Goal: Task Accomplishment & Management: Manage account settings

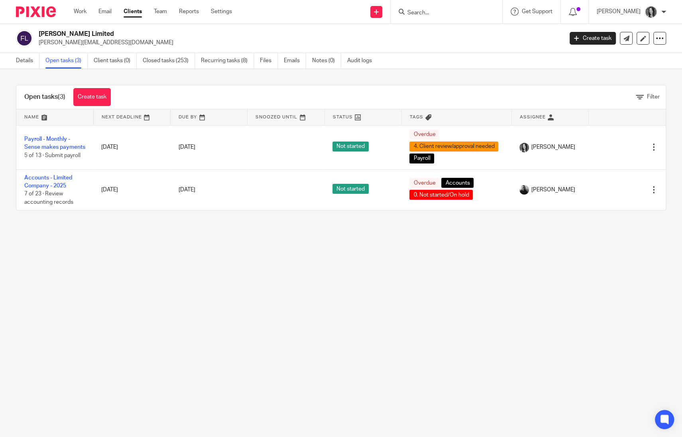
click at [435, 15] on input "Search" at bounding box center [443, 13] width 72 height 7
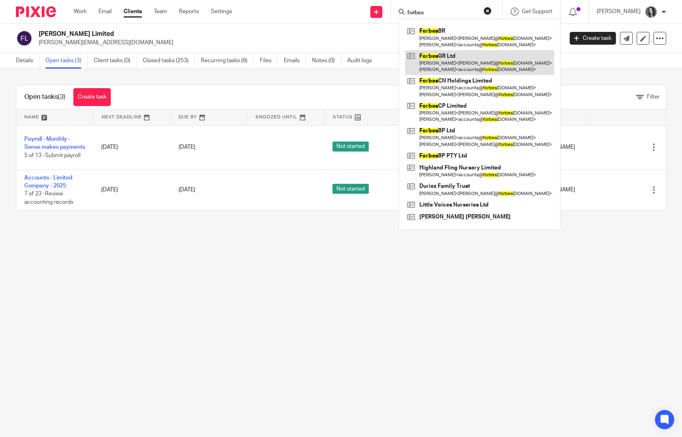
type input "forbes"
click at [451, 63] on link at bounding box center [479, 62] width 149 height 25
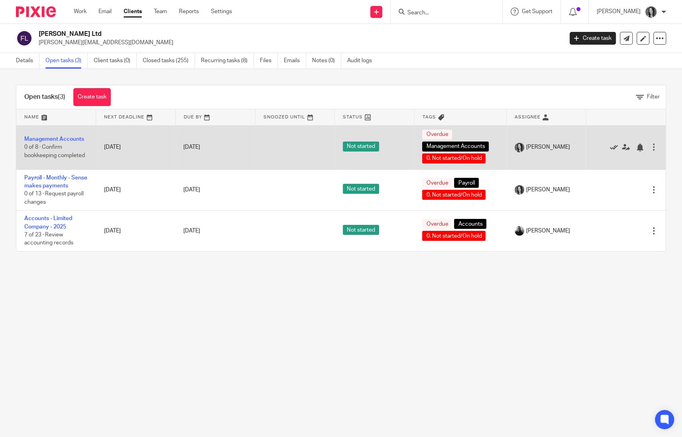
click at [610, 148] on icon at bounding box center [614, 148] width 8 height 8
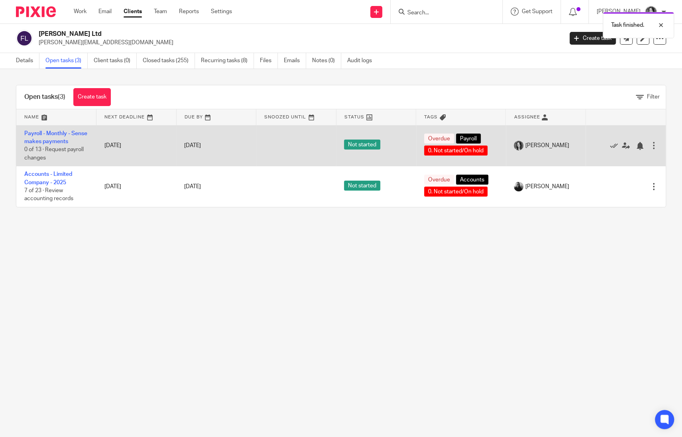
click at [52, 137] on td "Payroll - Monthly - Sense makes payments 0 of 13 · Request payroll changes" at bounding box center [56, 145] width 80 height 41
click at [51, 140] on link "Payroll - Monthly - Sense makes payments" at bounding box center [55, 138] width 63 height 14
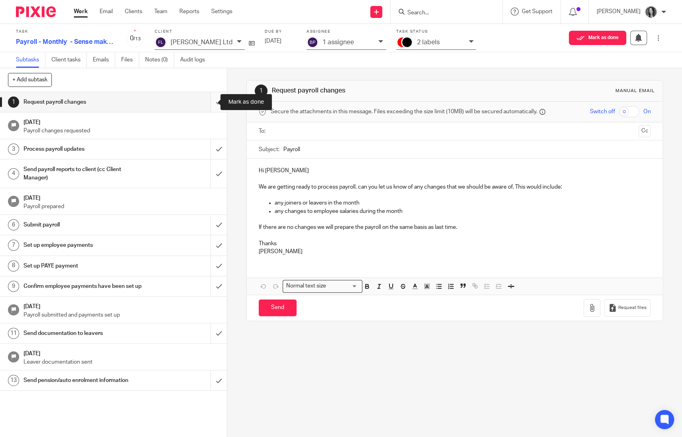
click at [208, 105] on input "submit" at bounding box center [113, 102] width 227 height 20
click at [203, 146] on input "submit" at bounding box center [113, 149] width 227 height 20
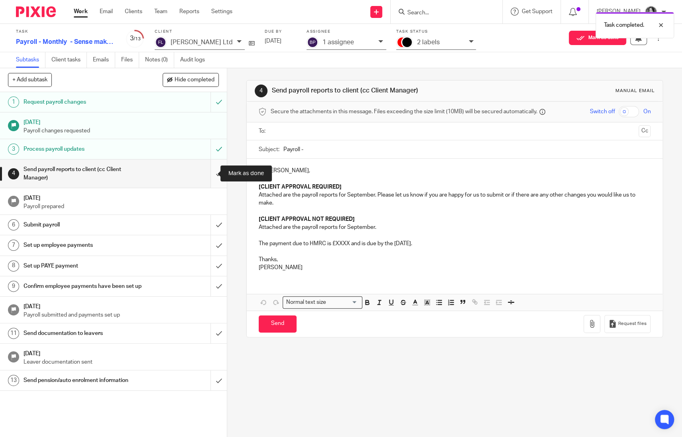
click at [210, 175] on input "submit" at bounding box center [113, 174] width 227 height 28
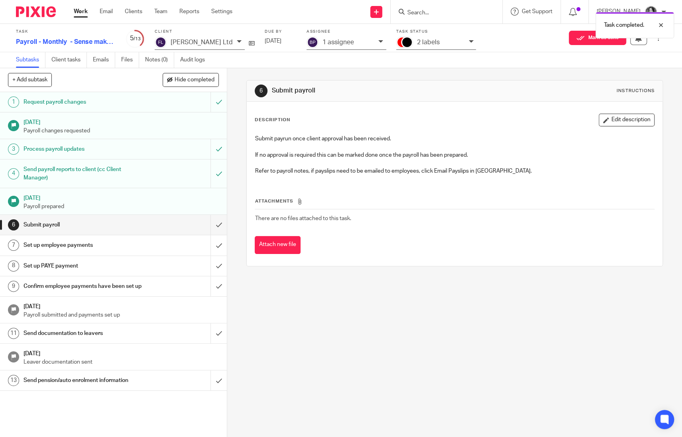
click at [91, 339] on h1 "Send documentation to leavers" at bounding box center [84, 333] width 120 height 12
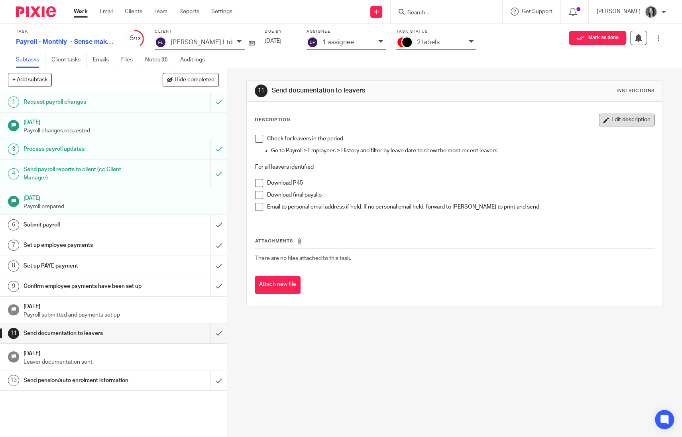
click at [599, 123] on button "Edit description" at bounding box center [627, 120] width 56 height 13
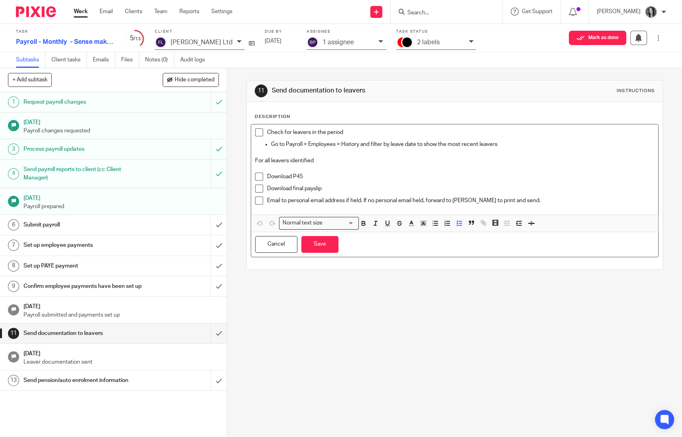
click at [537, 203] on p "Email to personal email address if held. If no personal email held, forward to …" at bounding box center [461, 201] width 388 height 8
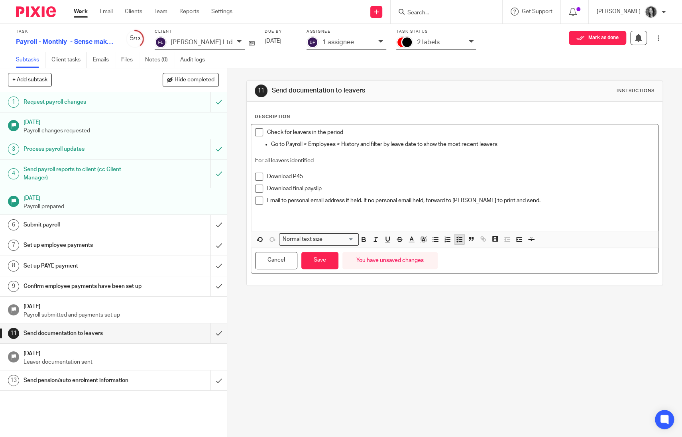
click at [456, 240] on icon "button" at bounding box center [459, 239] width 7 height 7
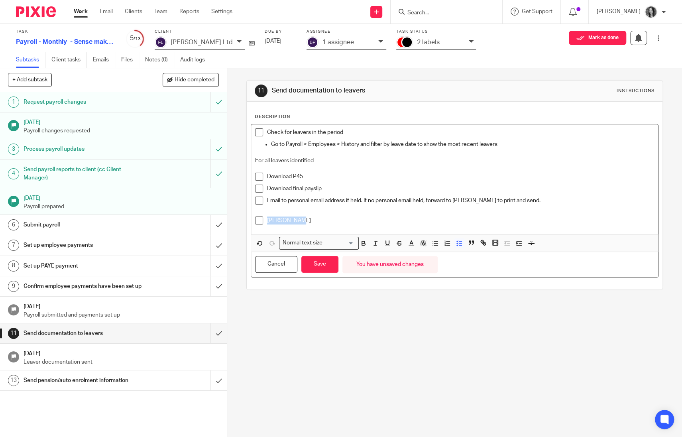
drag, startPoint x: 300, startPoint y: 218, endPoint x: 263, endPoint y: 218, distance: 36.7
click at [263, 218] on li "Djaia Prado" at bounding box center [455, 223] width 400 height 12
click at [321, 265] on button "Save" at bounding box center [319, 264] width 37 height 17
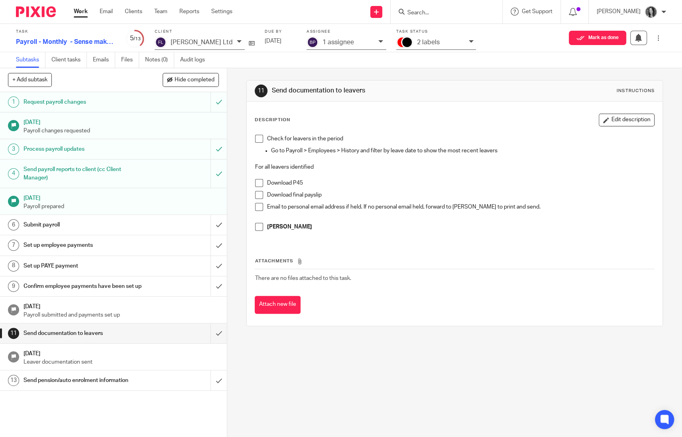
drag, startPoint x: 358, startPoint y: 224, endPoint x: 387, endPoint y: 224, distance: 28.7
click at [360, 224] on p "Djaia Prado" at bounding box center [461, 227] width 388 height 8
click at [605, 120] on button "Edit description" at bounding box center [627, 120] width 56 height 13
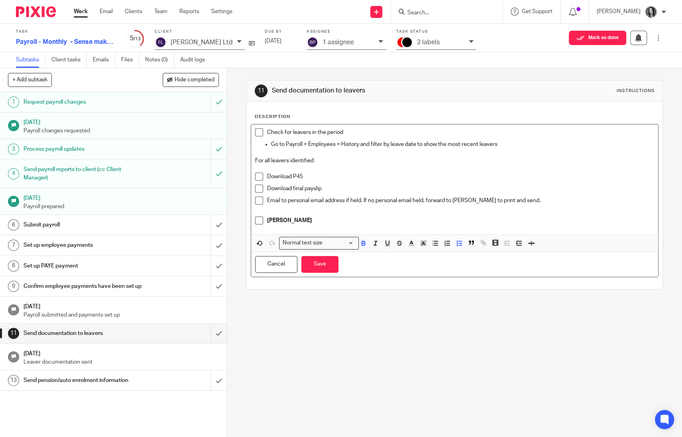
click at [345, 219] on p "Djaia Prado" at bounding box center [461, 221] width 388 height 8
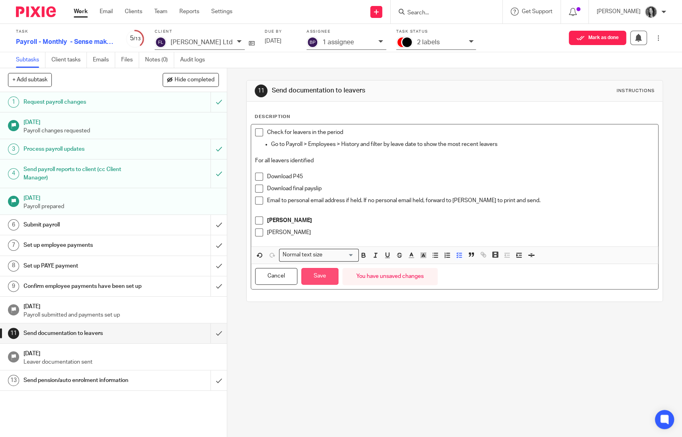
click at [321, 278] on button "Save" at bounding box center [319, 276] width 37 height 17
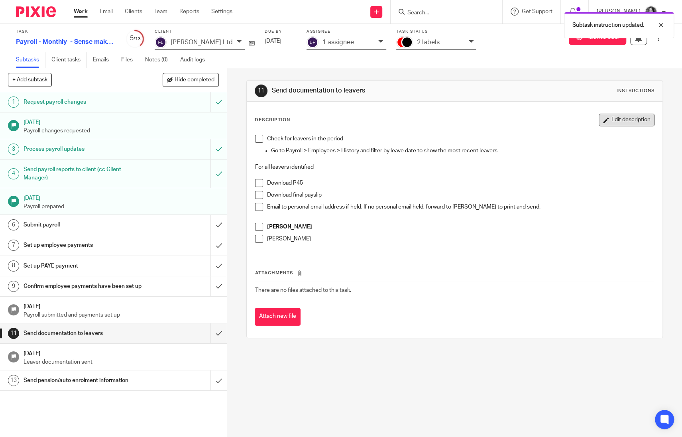
click at [611, 118] on button "Edit description" at bounding box center [627, 120] width 56 height 13
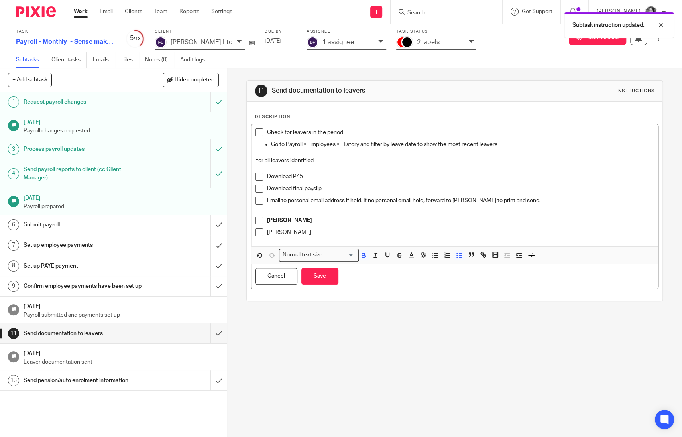
drag, startPoint x: 324, startPoint y: 232, endPoint x: 252, endPoint y: 226, distance: 71.6
click at [255, 226] on ul "Djaia Prado Elisabeth Shanahan" at bounding box center [455, 229] width 400 height 24
click at [320, 277] on button "Save" at bounding box center [319, 276] width 37 height 17
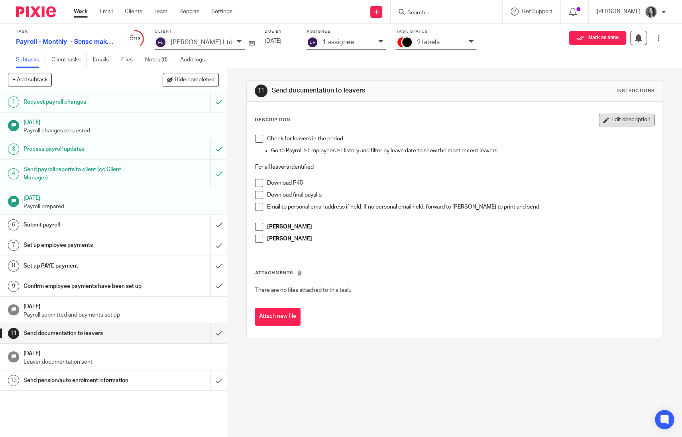
click at [615, 119] on button "Edit description" at bounding box center [627, 120] width 56 height 13
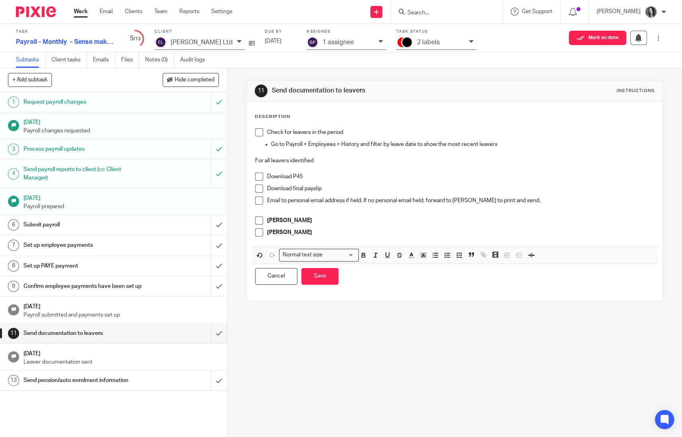
click at [333, 234] on p "Elisabeth Shanahan" at bounding box center [461, 232] width 388 height 8
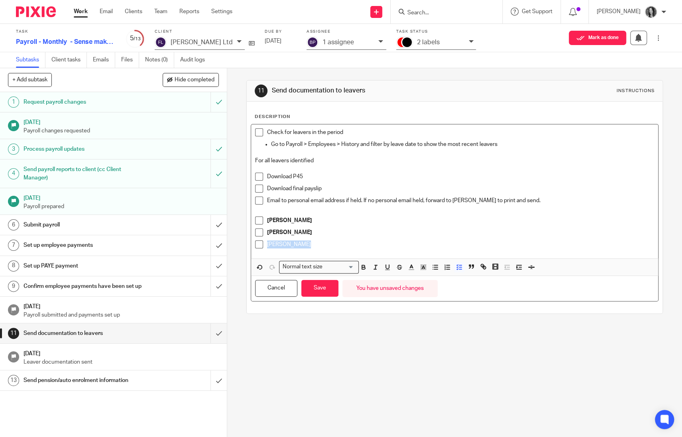
drag, startPoint x: 311, startPoint y: 244, endPoint x: 248, endPoint y: 240, distance: 62.7
click at [251, 240] on div "Check for leavers in the period Go to Payroll > Employees > History and filter …" at bounding box center [455, 191] width 408 height 134
click at [314, 247] on p "Grace Freeman" at bounding box center [461, 244] width 388 height 8
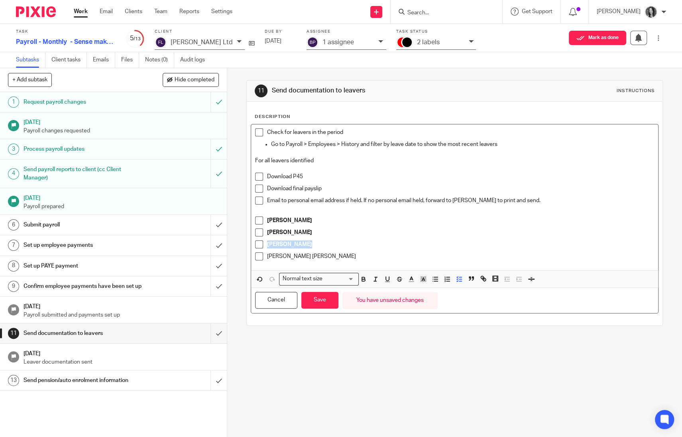
click at [356, 259] on p "Silvia De Almeida Rossi" at bounding box center [461, 256] width 388 height 8
drag, startPoint x: 351, startPoint y: 259, endPoint x: 257, endPoint y: 258, distance: 94.1
click at [257, 258] on li "Silvia De Almeida Rossi" at bounding box center [455, 258] width 400 height 12
click at [310, 299] on button "Save" at bounding box center [319, 300] width 37 height 17
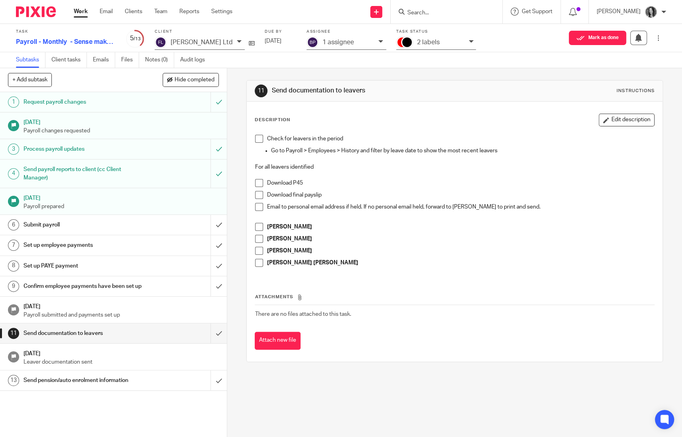
click at [426, 43] on div "2 labels" at bounding box center [441, 42] width 48 height 9
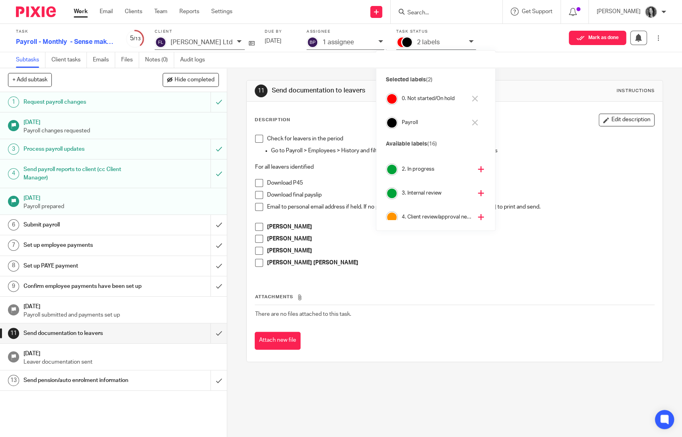
scroll to position [45, 0]
click at [433, 189] on h4 "4. Client review/approval needed" at bounding box center [437, 189] width 70 height 8
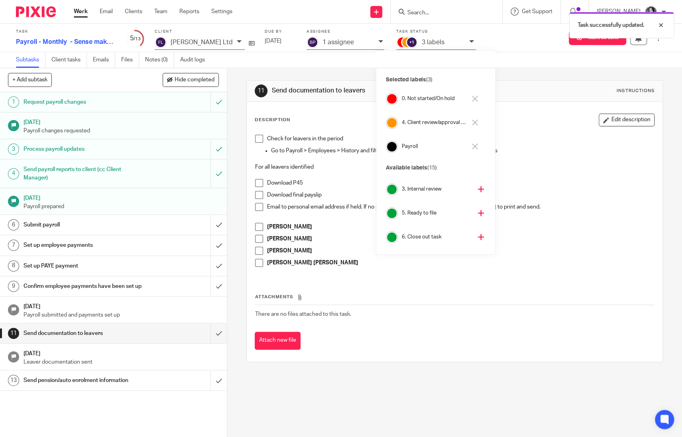
click at [432, 98] on h4 "0. Not started/On hold" at bounding box center [434, 99] width 65 height 8
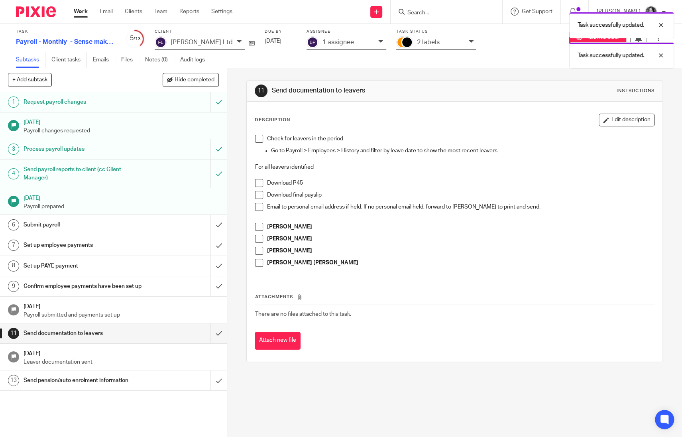
click at [433, 14] on div "Task successfully updated. Task successfully updated." at bounding box center [507, 38] width 333 height 61
click at [433, 12] on div "Task successfully updated. Task successfully updated." at bounding box center [507, 38] width 333 height 61
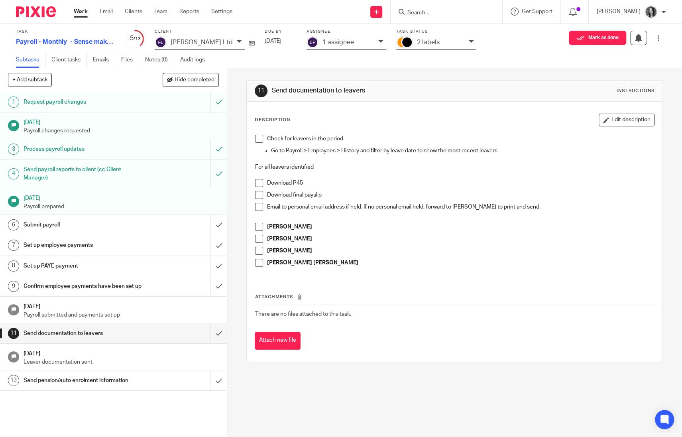
click at [421, 12] on input "Search" at bounding box center [443, 13] width 72 height 7
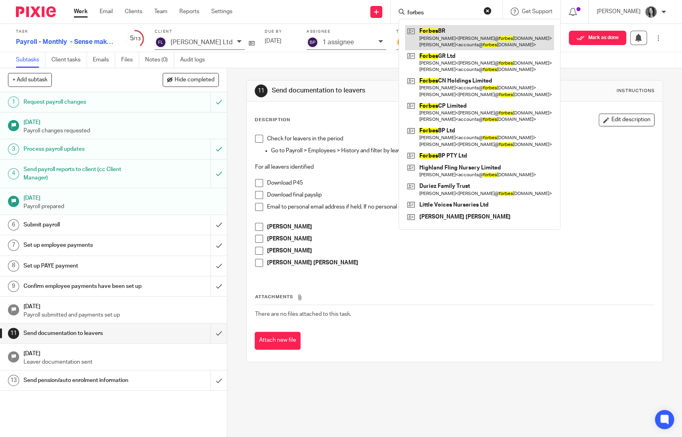
type input "forbes"
click at [454, 32] on link at bounding box center [479, 37] width 149 height 25
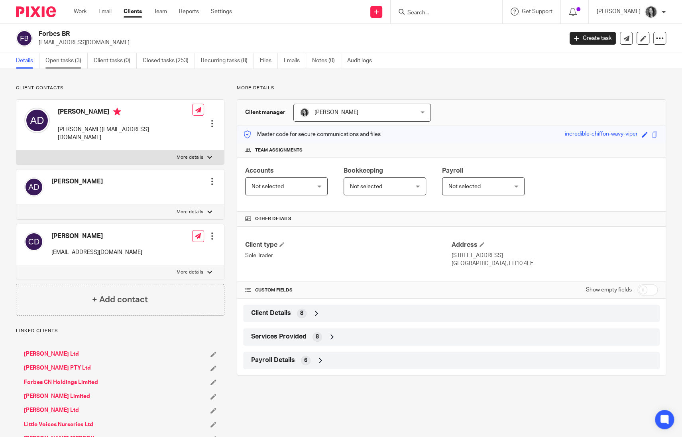
click at [66, 59] on link "Open tasks (3)" at bounding box center [66, 61] width 42 height 16
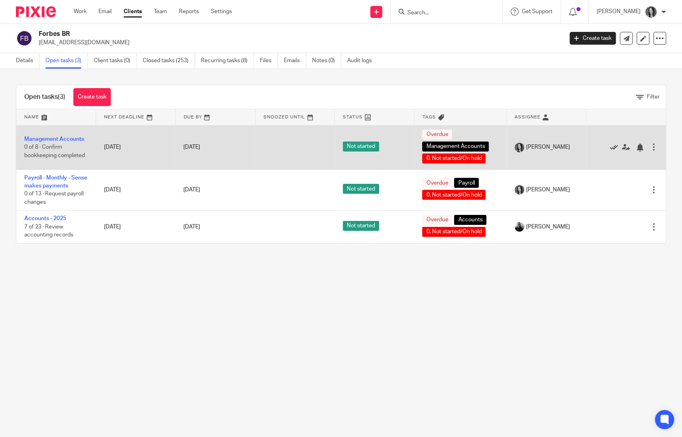
click at [610, 148] on icon at bounding box center [614, 148] width 8 height 8
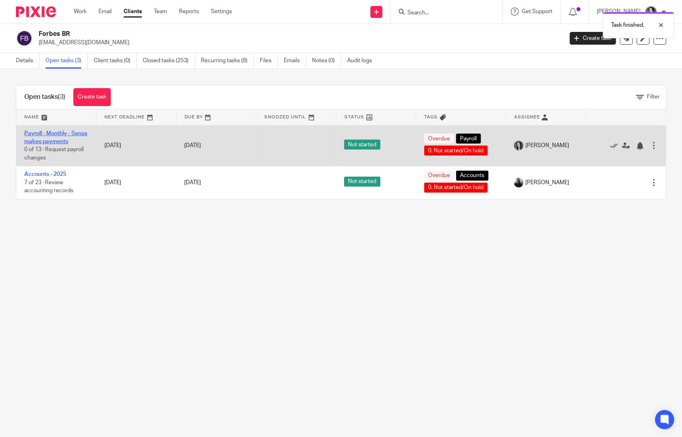
click at [41, 139] on link "Payroll - Monthly - Sense makes payments" at bounding box center [55, 138] width 63 height 14
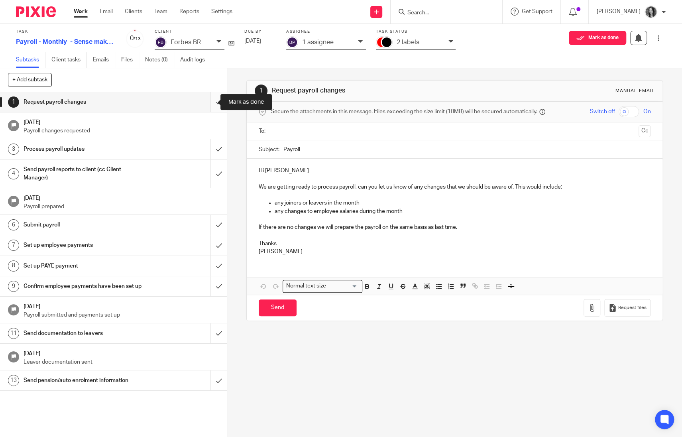
click at [209, 104] on input "submit" at bounding box center [113, 102] width 227 height 20
click at [212, 157] on input "submit" at bounding box center [113, 149] width 227 height 20
click at [212, 173] on input "submit" at bounding box center [113, 174] width 227 height 28
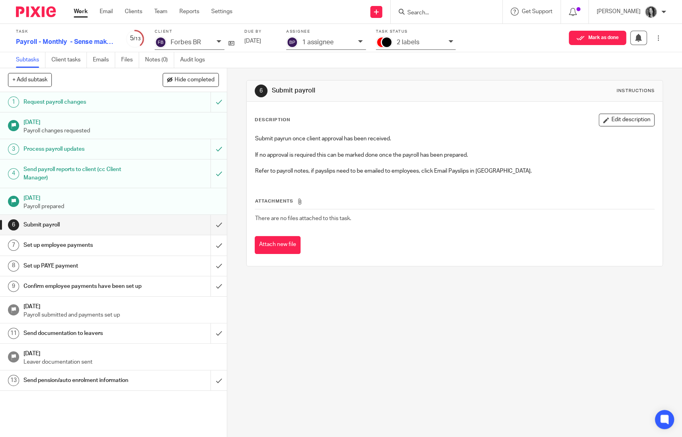
click at [420, 47] on div "2 labels" at bounding box center [421, 42] width 48 height 9
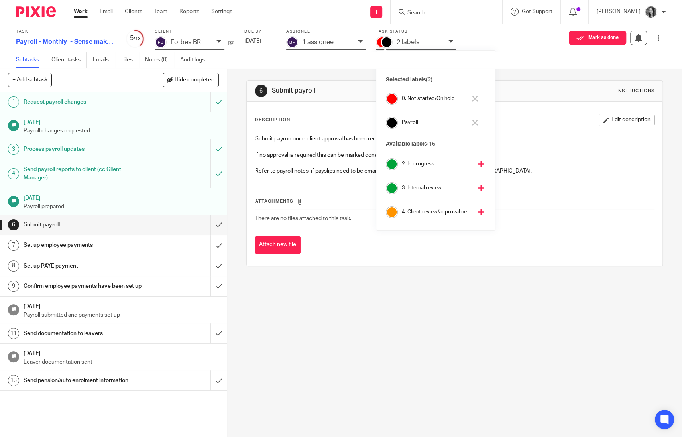
scroll to position [47, 0]
click at [424, 185] on h4 "4. Client review/approval needed" at bounding box center [437, 187] width 70 height 8
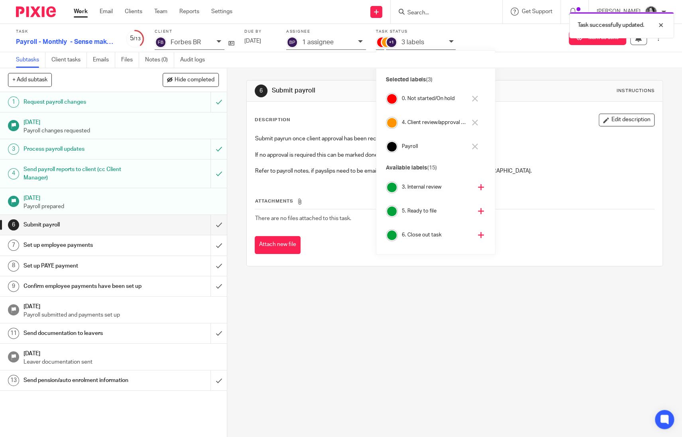
click at [412, 104] on div "0. Not started/On hold" at bounding box center [433, 99] width 94 height 18
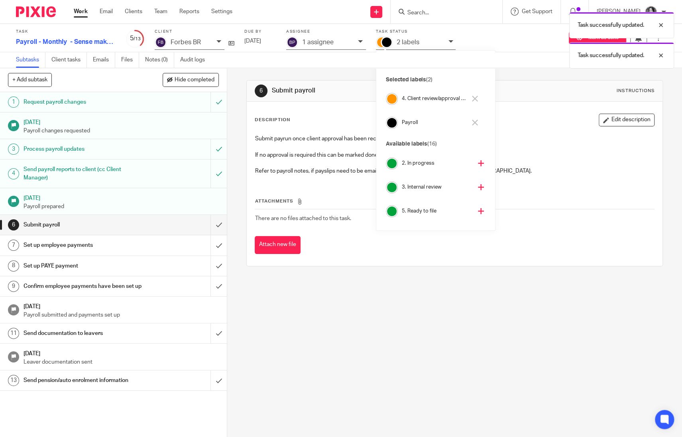
scroll to position [71, 0]
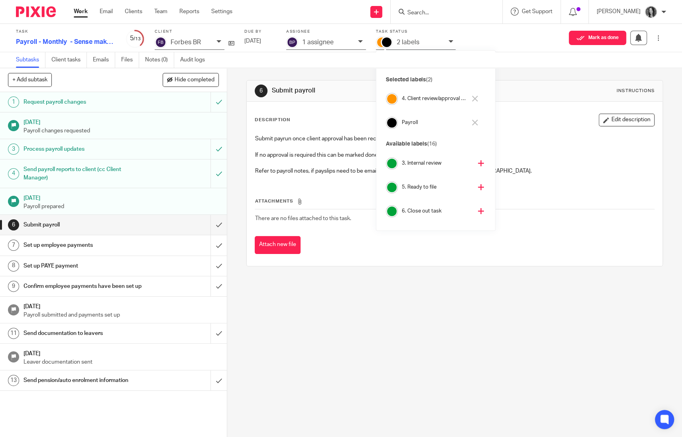
click at [117, 386] on h1 "Send pension/auto enrolment information" at bounding box center [84, 380] width 120 height 12
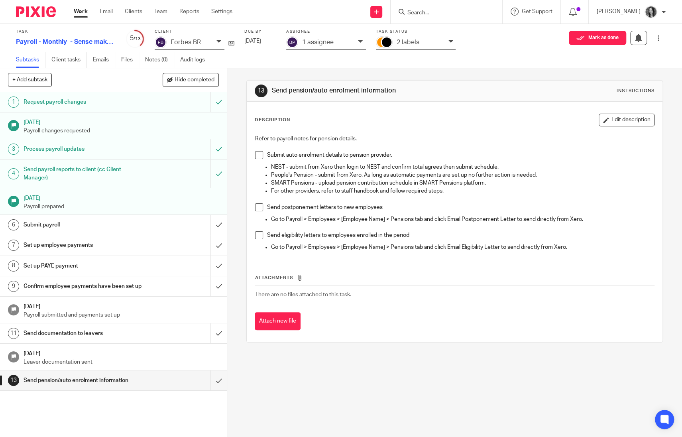
click at [624, 118] on button "Edit description" at bounding box center [627, 120] width 56 height 13
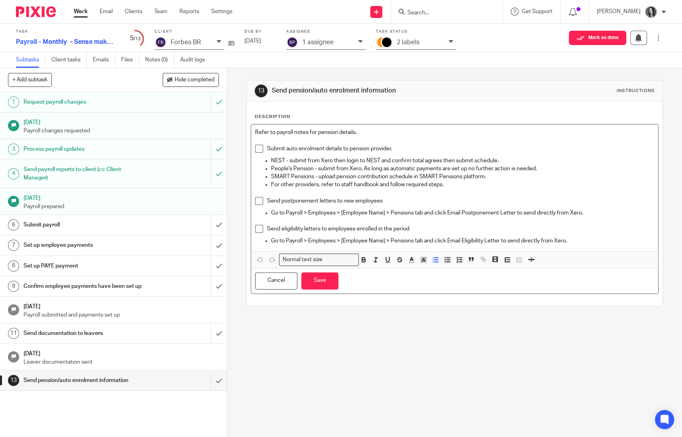
click at [589, 242] on p "Go to Payroll > Employees > [Employee Name] > Pensions tab and click Email Elig…" at bounding box center [463, 241] width 384 height 8
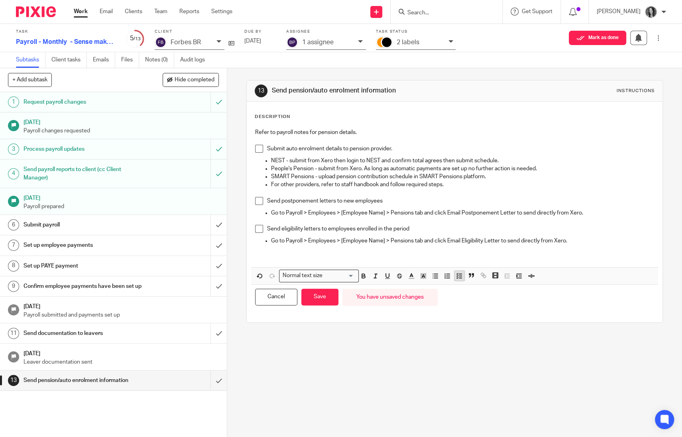
click at [459, 278] on line "button" at bounding box center [460, 278] width 2 height 0
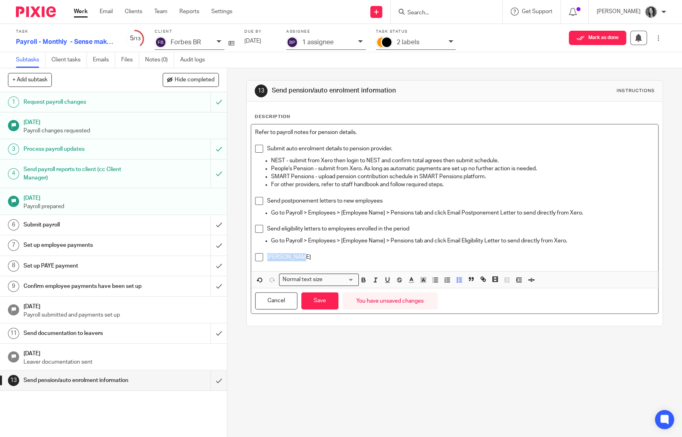
drag, startPoint x: 261, startPoint y: 257, endPoint x: 238, endPoint y: 255, distance: 22.4
click at [238, 255] on div "13 Send pension/auto enrolment information Instructions Description Refer to pa…" at bounding box center [454, 252] width 455 height 369
drag, startPoint x: 317, startPoint y: 301, endPoint x: 324, endPoint y: 301, distance: 6.4
click at [317, 301] on button "Save" at bounding box center [319, 300] width 37 height 17
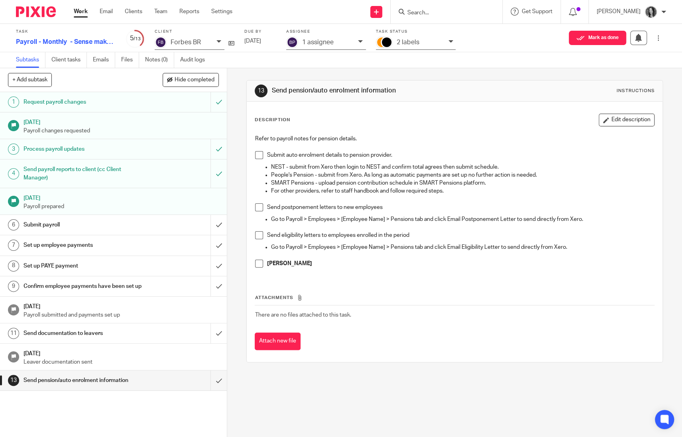
click at [434, 16] on input "Search" at bounding box center [443, 13] width 72 height 7
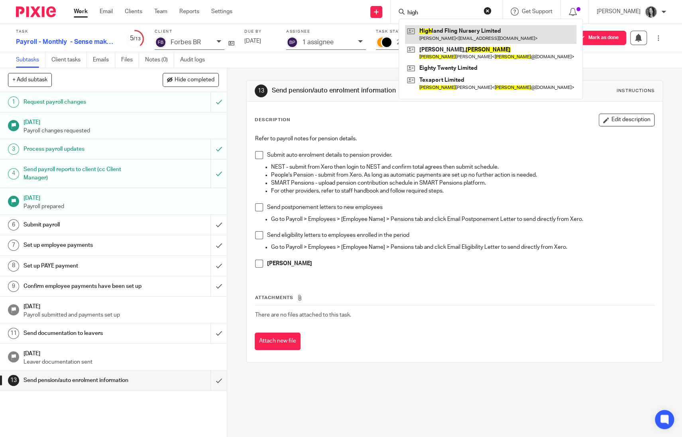
type input "high"
click at [448, 31] on link at bounding box center [490, 34] width 171 height 18
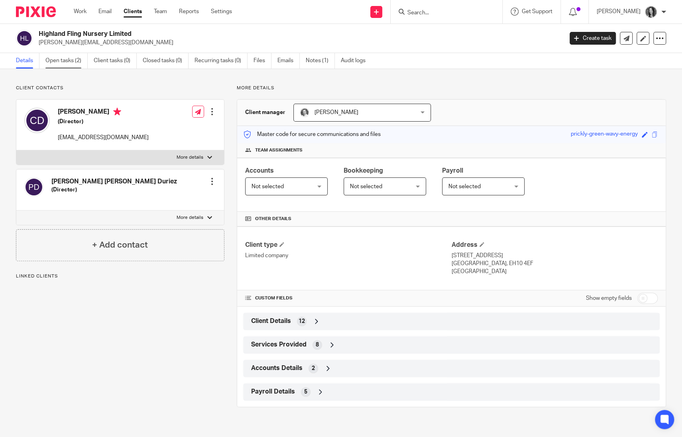
click at [68, 67] on link "Open tasks (2)" at bounding box center [66, 61] width 42 height 16
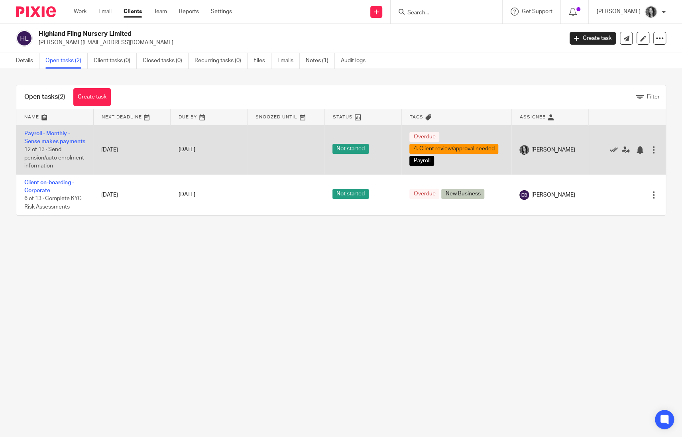
click at [610, 154] on icon at bounding box center [614, 150] width 8 height 8
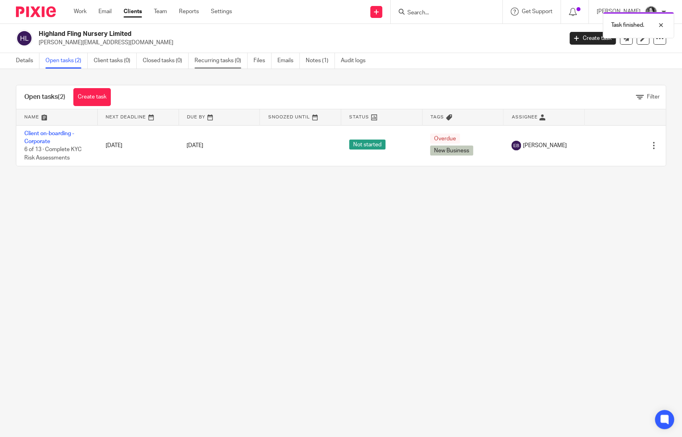
click at [232, 63] on link "Recurring tasks (0)" at bounding box center [221, 61] width 53 height 16
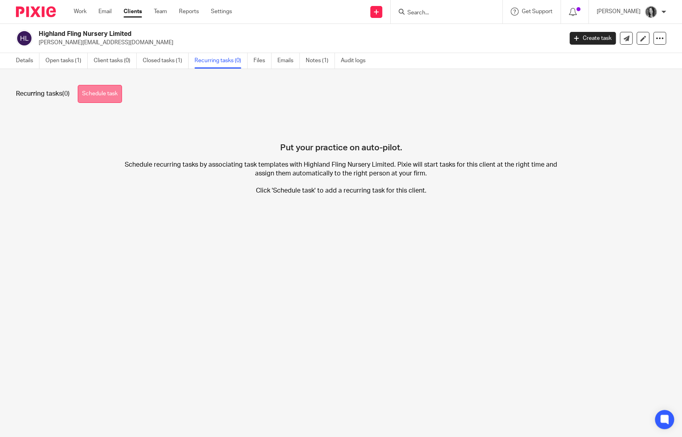
click at [110, 98] on link "Schedule task" at bounding box center [100, 94] width 44 height 18
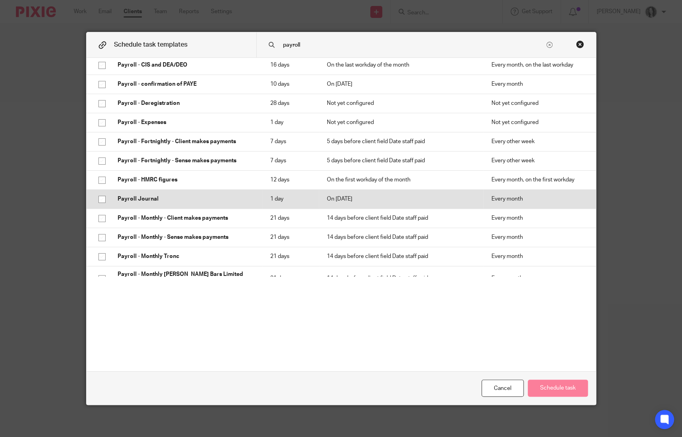
scroll to position [54, 0]
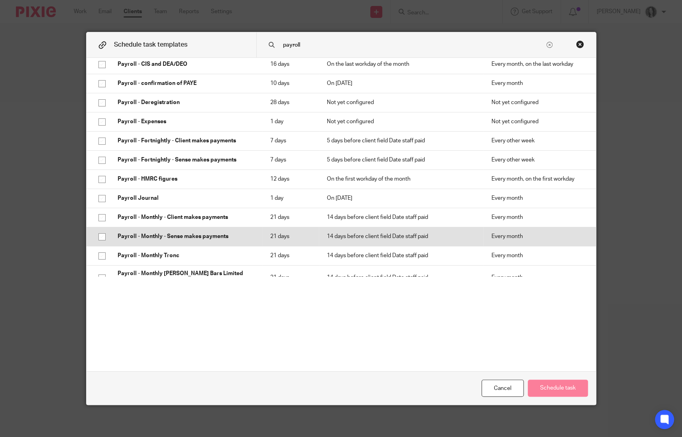
type input "payroll"
click at [95, 236] on input "checkbox" at bounding box center [102, 236] width 15 height 15
checkbox input "true"
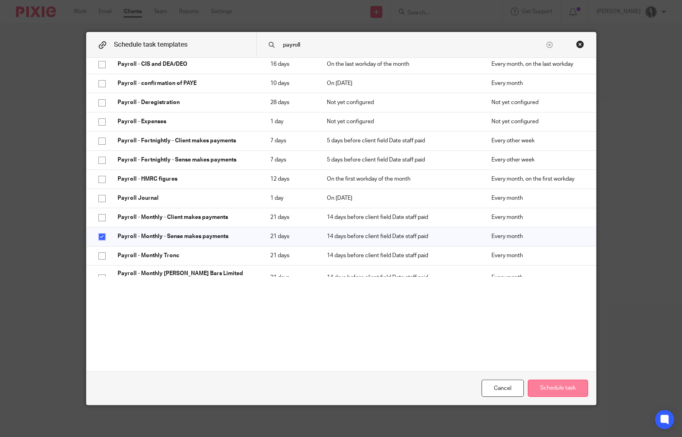
click at [551, 386] on button "Schedule task" at bounding box center [558, 388] width 60 height 17
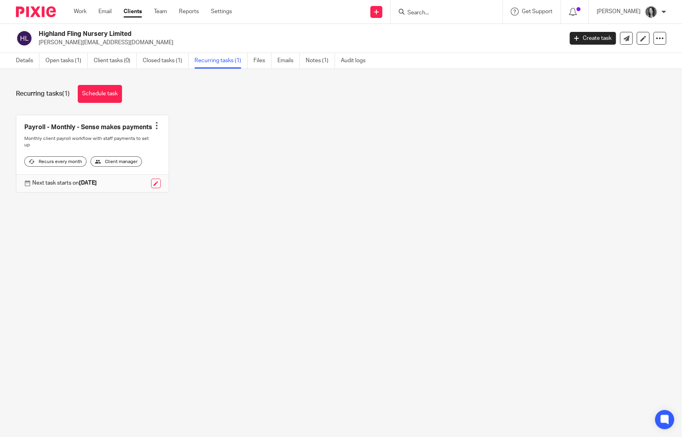
click at [153, 130] on div at bounding box center [157, 126] width 8 height 8
click at [121, 144] on link "Create task" at bounding box center [124, 148] width 64 height 12
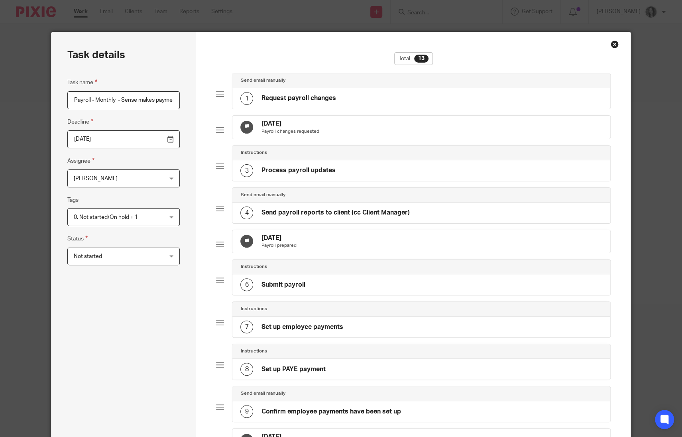
scroll to position [0, 17]
click at [120, 143] on input "2025-10-15" at bounding box center [123, 139] width 112 height 18
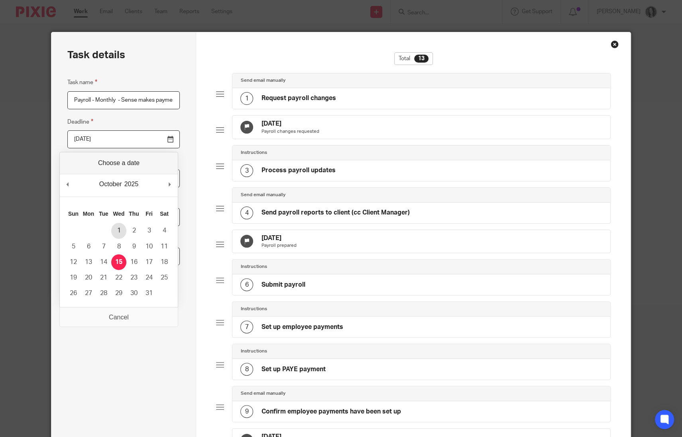
type input "2025-10-01"
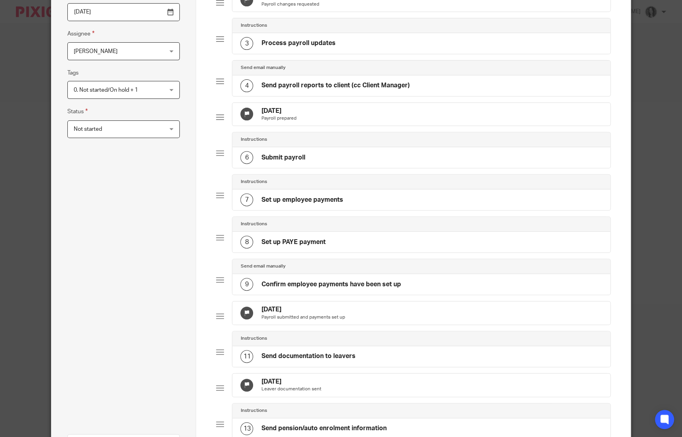
scroll to position [247, 0]
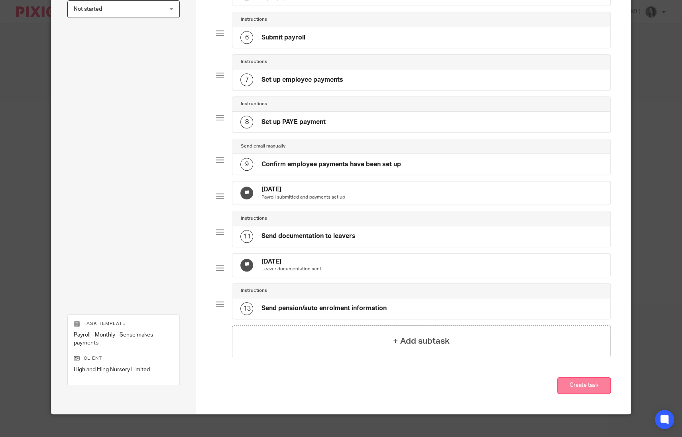
click at [579, 394] on button "Create task" at bounding box center [583, 385] width 53 height 17
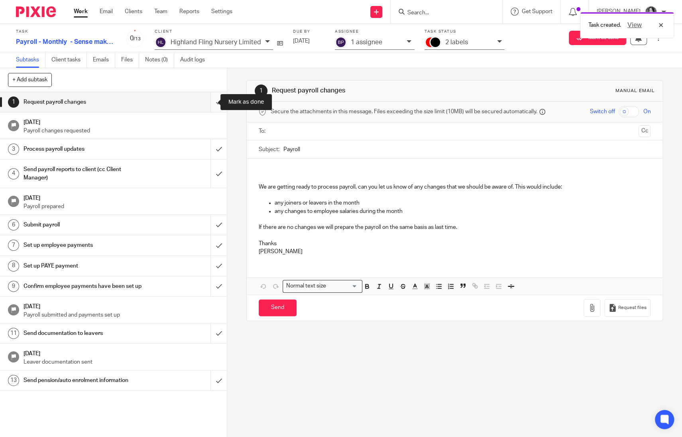
click at [209, 106] on input "submit" at bounding box center [113, 102] width 227 height 20
click at [209, 139] on input "submit" at bounding box center [113, 149] width 227 height 20
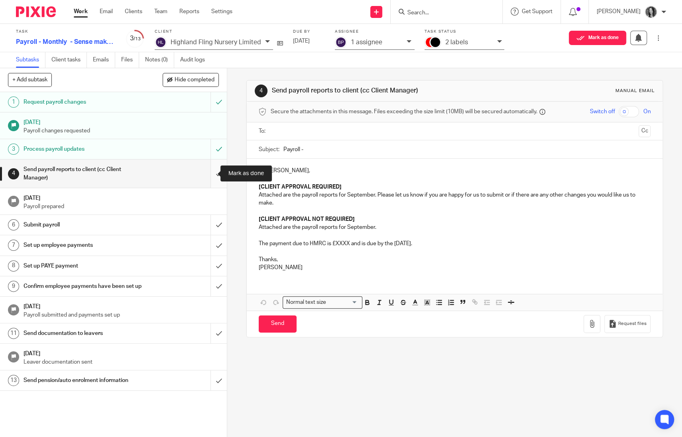
click at [211, 175] on input "submit" at bounding box center [113, 174] width 227 height 28
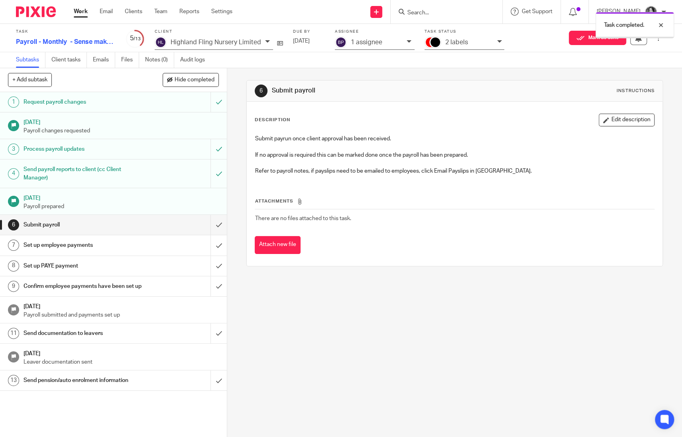
click at [461, 45] on p "2 labels" at bounding box center [456, 42] width 23 height 7
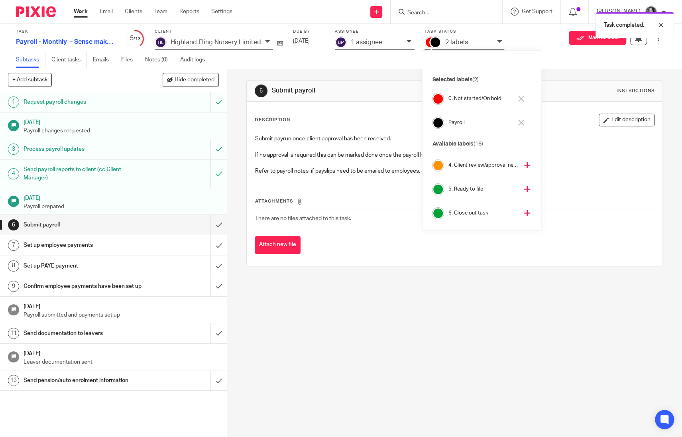
click at [475, 167] on h4 "4. Client review/approval needed" at bounding box center [483, 166] width 70 height 8
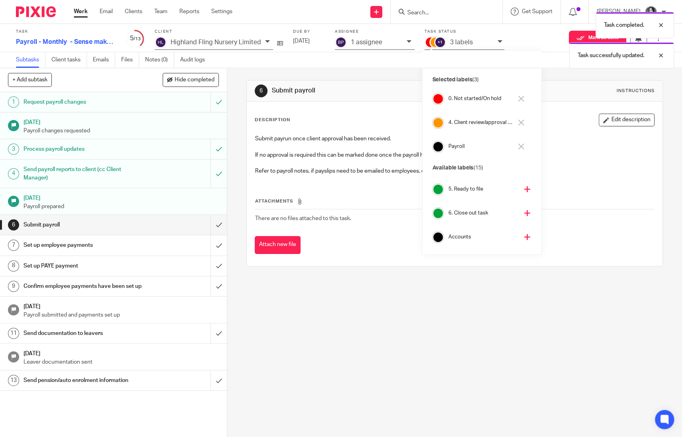
scroll to position [45, 0]
click at [459, 100] on h4 "0. Not started/On hold" at bounding box center [480, 99] width 65 height 8
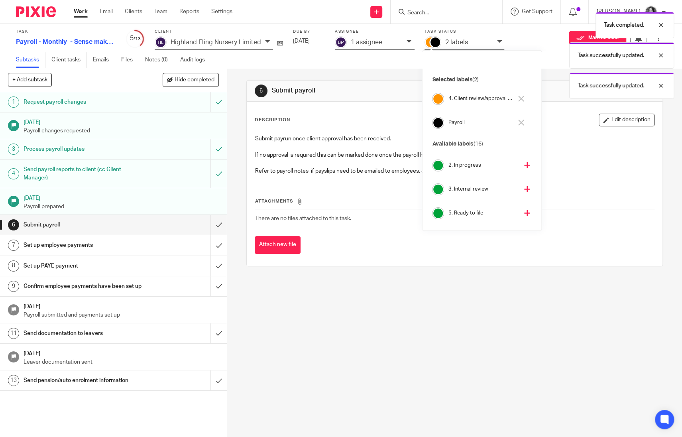
scroll to position [69, 0]
